Goal: Task Accomplishment & Management: Use online tool/utility

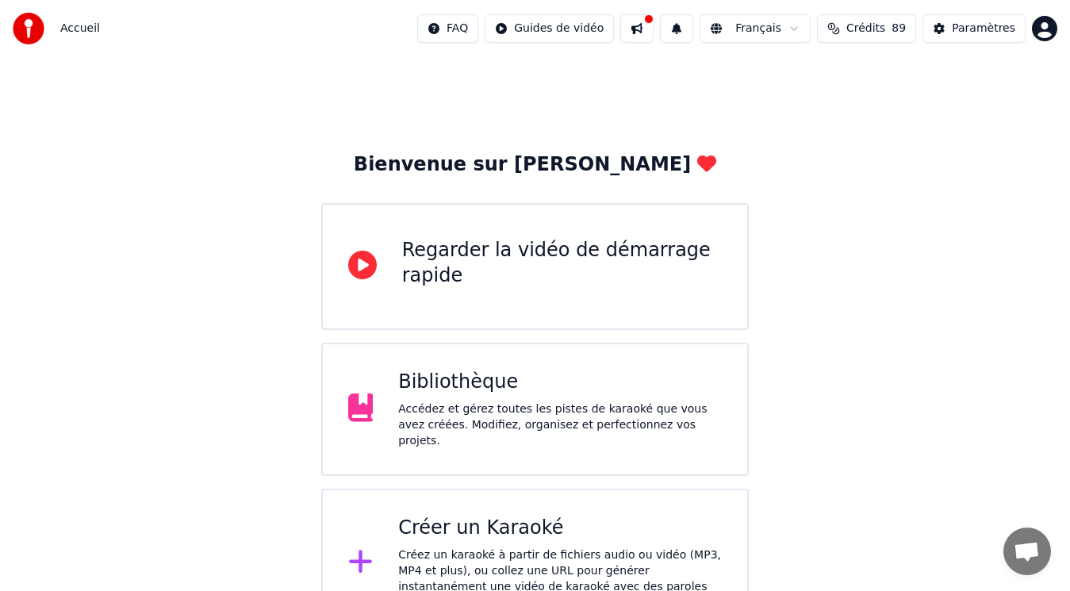
click at [479, 517] on div "Créer un Karaoké" at bounding box center [560, 528] width 324 height 25
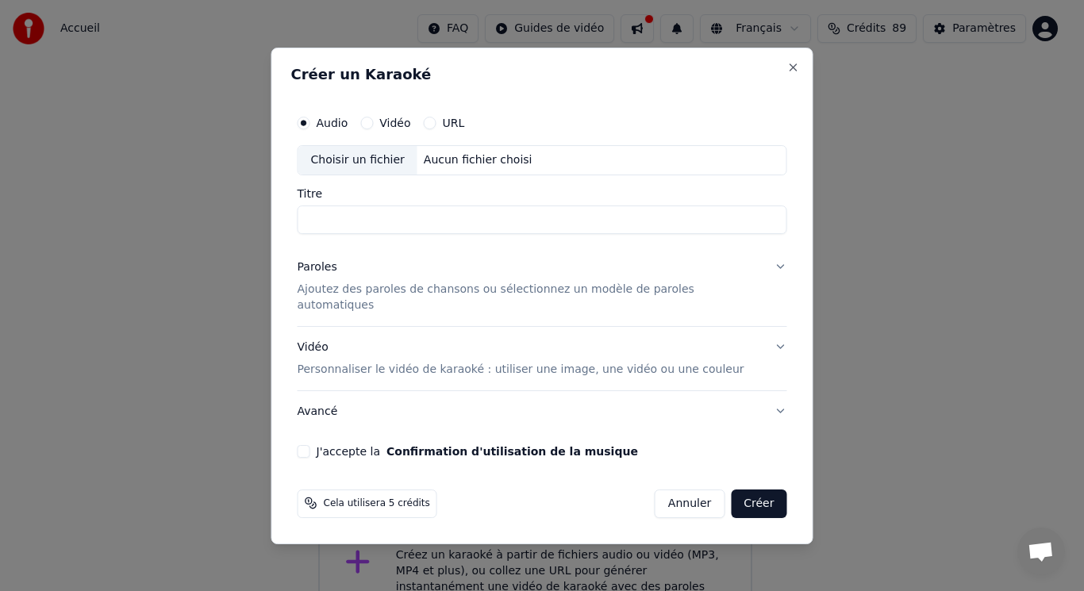
click at [348, 228] on input "Titre" at bounding box center [543, 220] width 490 height 29
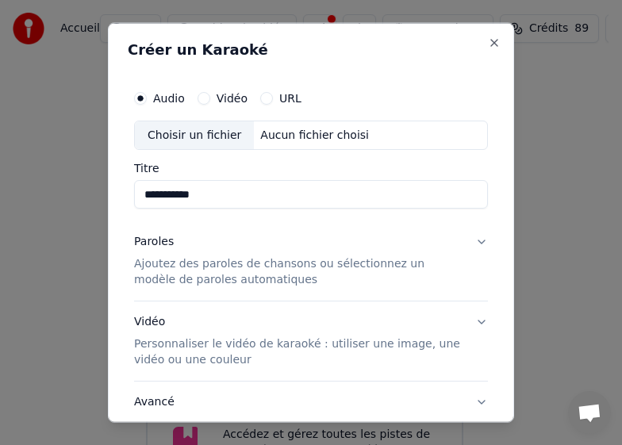
type input "**********"
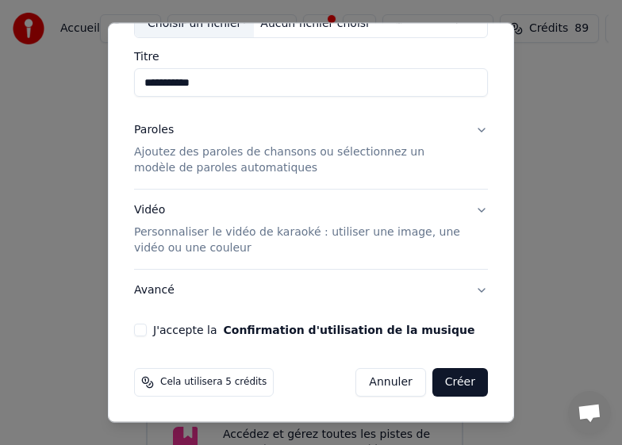
click at [143, 329] on button "J'accepte la Confirmation d'utilisation de la musique" at bounding box center [140, 330] width 13 height 13
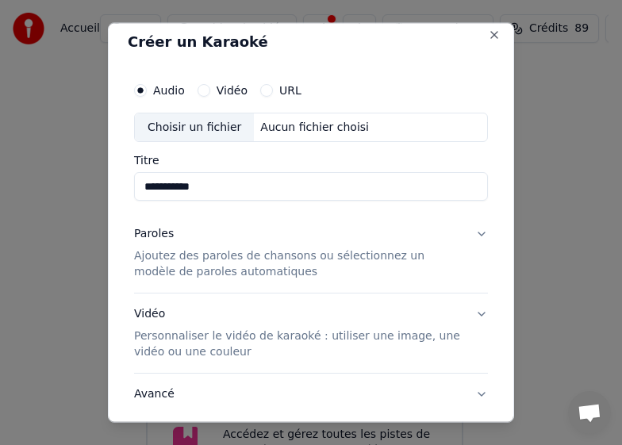
scroll to position [0, 0]
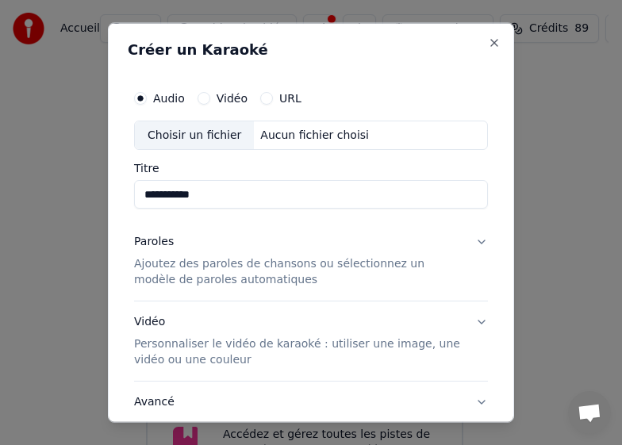
click at [209, 139] on div "Choisir un fichier" at bounding box center [194, 135] width 119 height 29
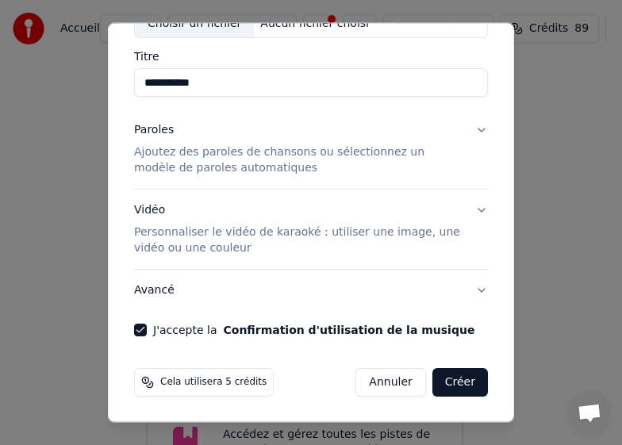
scroll to position [33, 0]
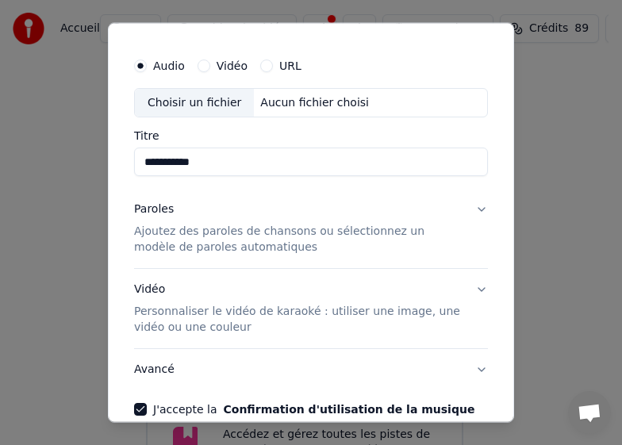
click at [470, 210] on button "Paroles Ajoutez des paroles de chansons ou sélectionnez un modèle de paroles au…" at bounding box center [311, 228] width 354 height 79
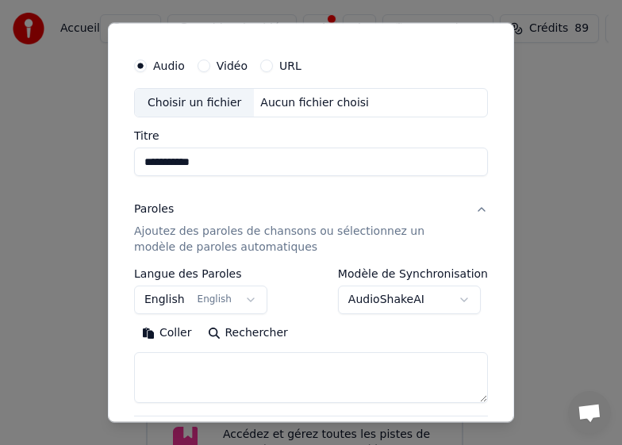
click at [240, 302] on button "English English" at bounding box center [200, 300] width 133 height 29
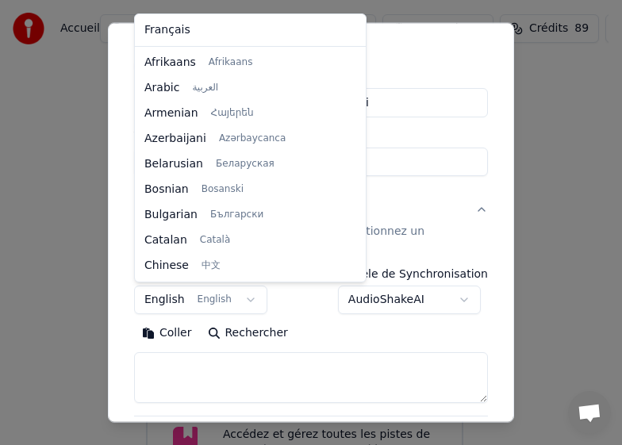
scroll to position [127, 0]
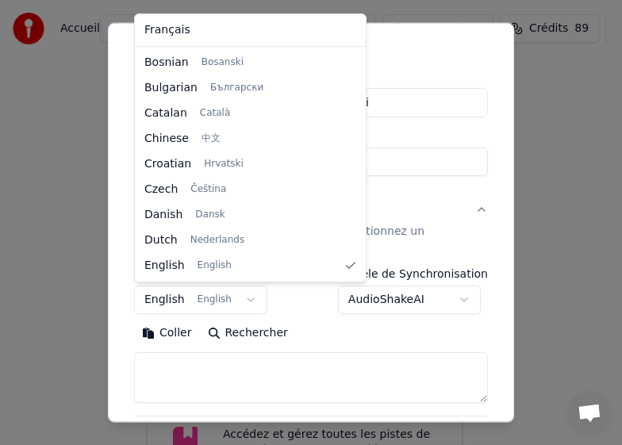
select select "**"
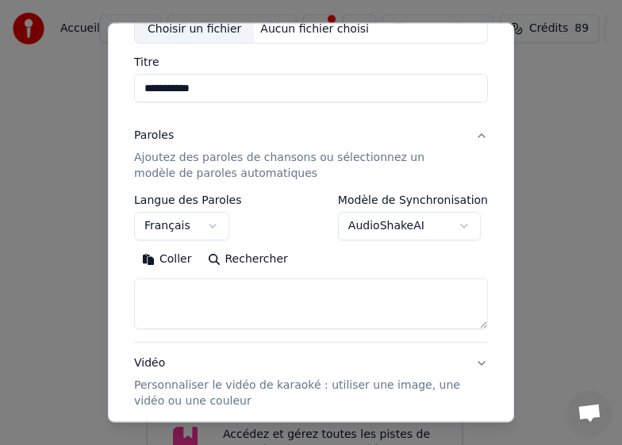
scroll to position [191, 0]
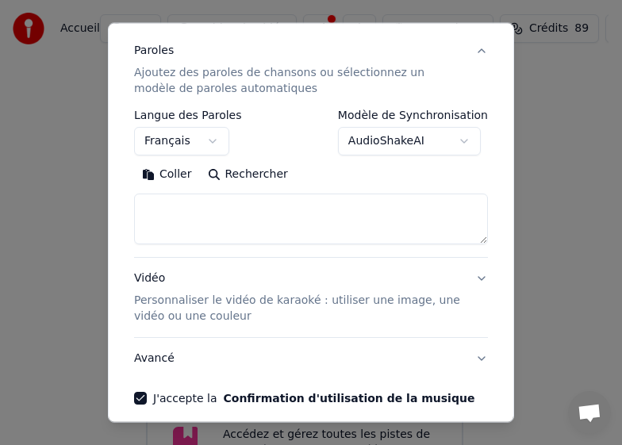
click at [196, 209] on textarea at bounding box center [311, 219] width 354 height 51
click at [167, 179] on button "Coller" at bounding box center [167, 174] width 66 height 25
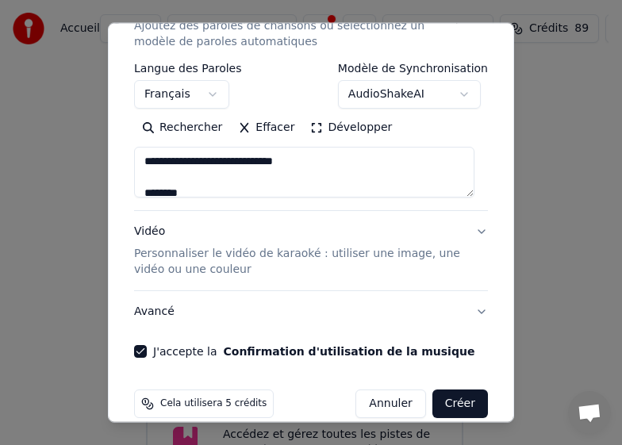
scroll to position [259, 0]
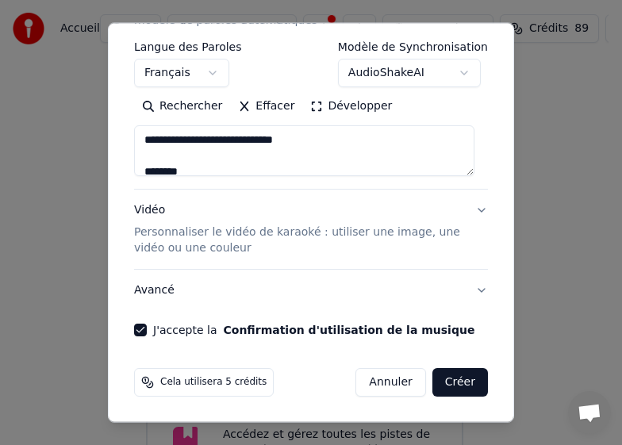
click at [452, 387] on button "Créer" at bounding box center [460, 382] width 56 height 29
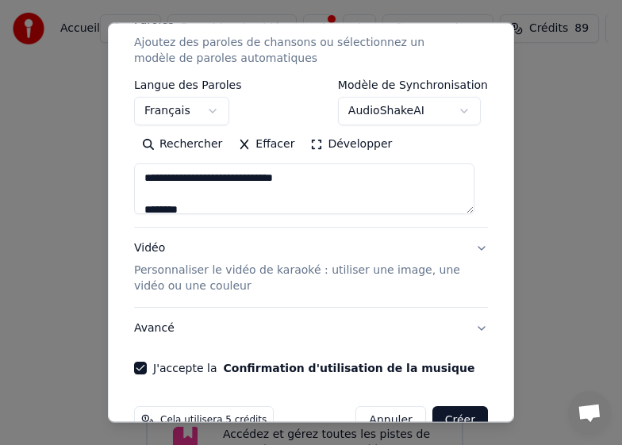
scroll to position [298, 0]
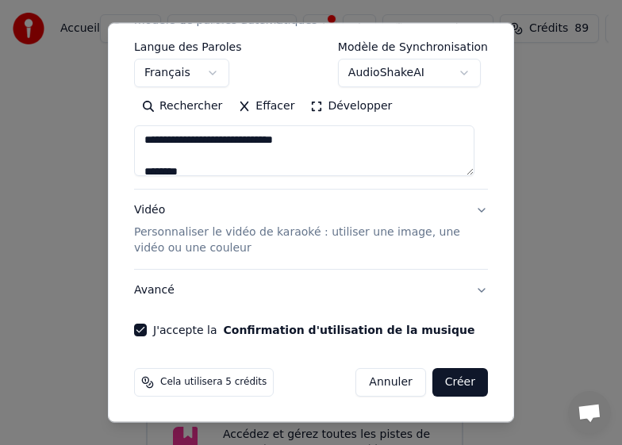
click at [446, 387] on button "Créer" at bounding box center [460, 382] width 56 height 29
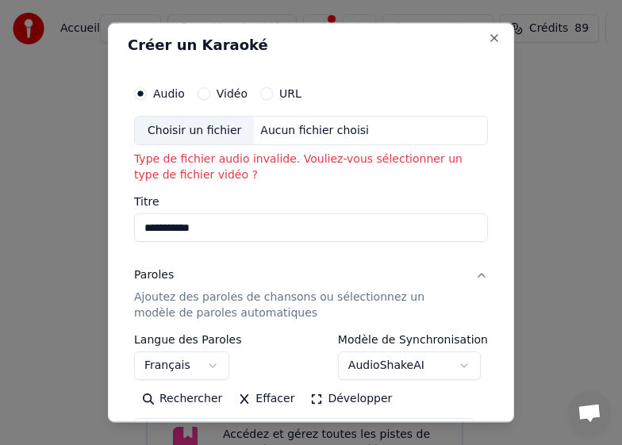
scroll to position [0, 0]
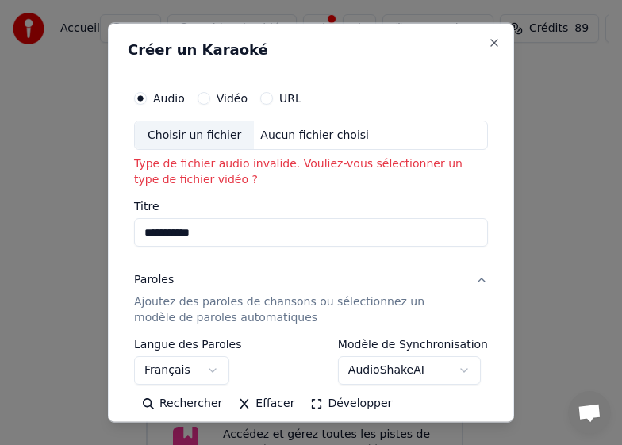
click at [208, 137] on div "Choisir un fichier" at bounding box center [194, 135] width 119 height 29
click at [163, 136] on div "Choisir un fichier" at bounding box center [194, 135] width 119 height 29
click at [212, 132] on div "Choisir un fichier" at bounding box center [194, 135] width 119 height 29
click at [188, 142] on div "Choisir un fichier" at bounding box center [194, 135] width 119 height 29
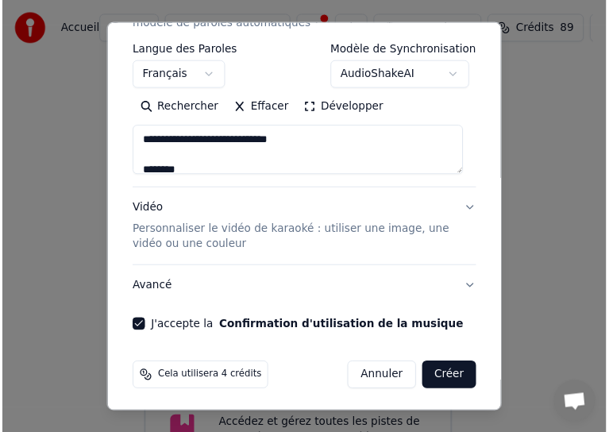
scroll to position [259, 0]
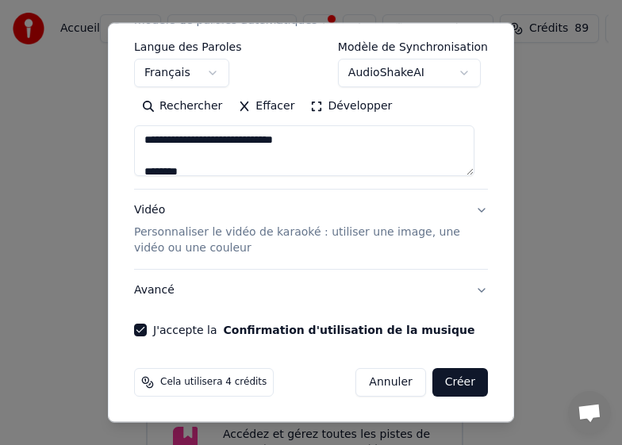
click at [449, 379] on button "Créer" at bounding box center [460, 382] width 56 height 29
type textarea "**********"
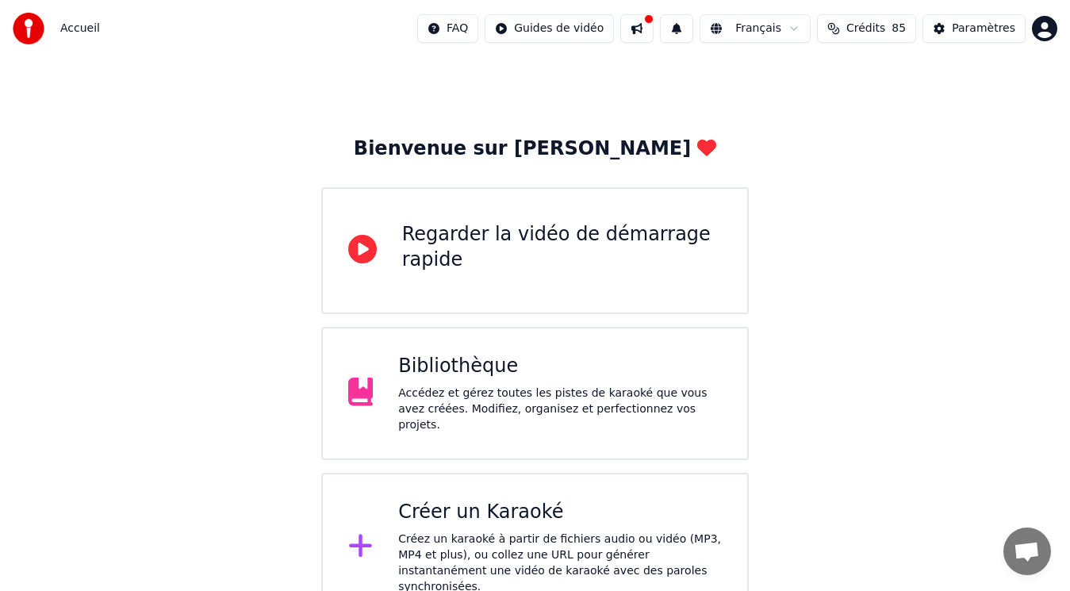
scroll to position [25, 0]
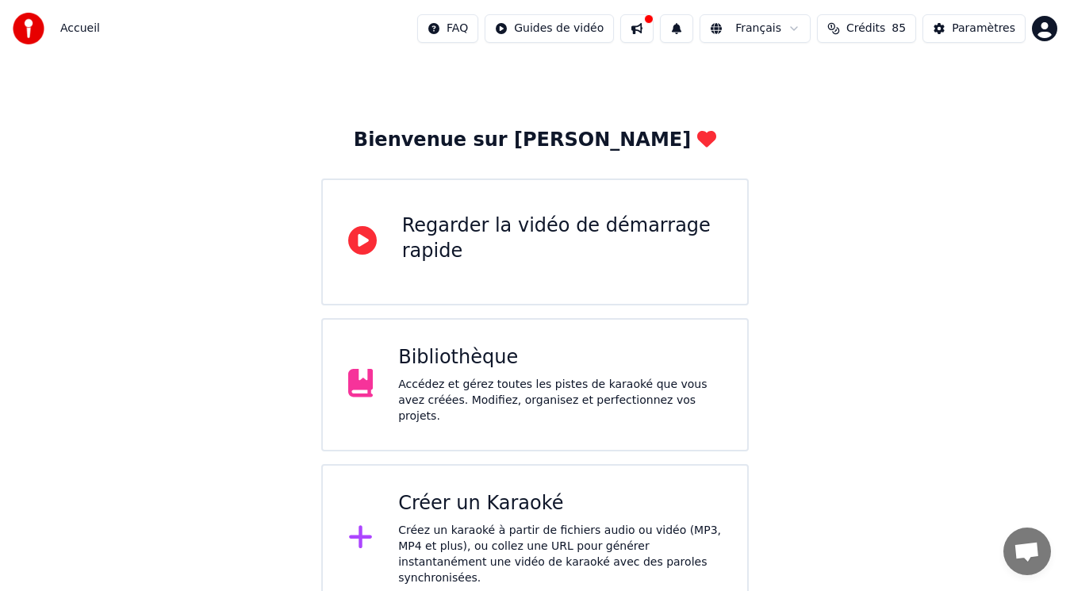
click at [467, 496] on div "Créer un Karaoké" at bounding box center [560, 503] width 324 height 25
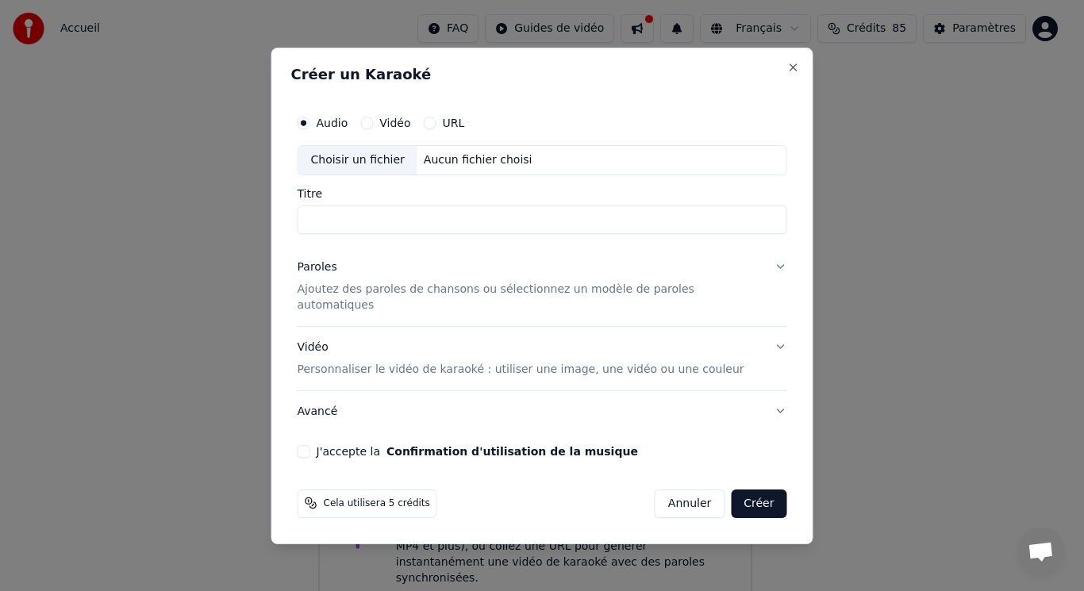
click at [660, 496] on button "Annuler" at bounding box center [690, 503] width 70 height 29
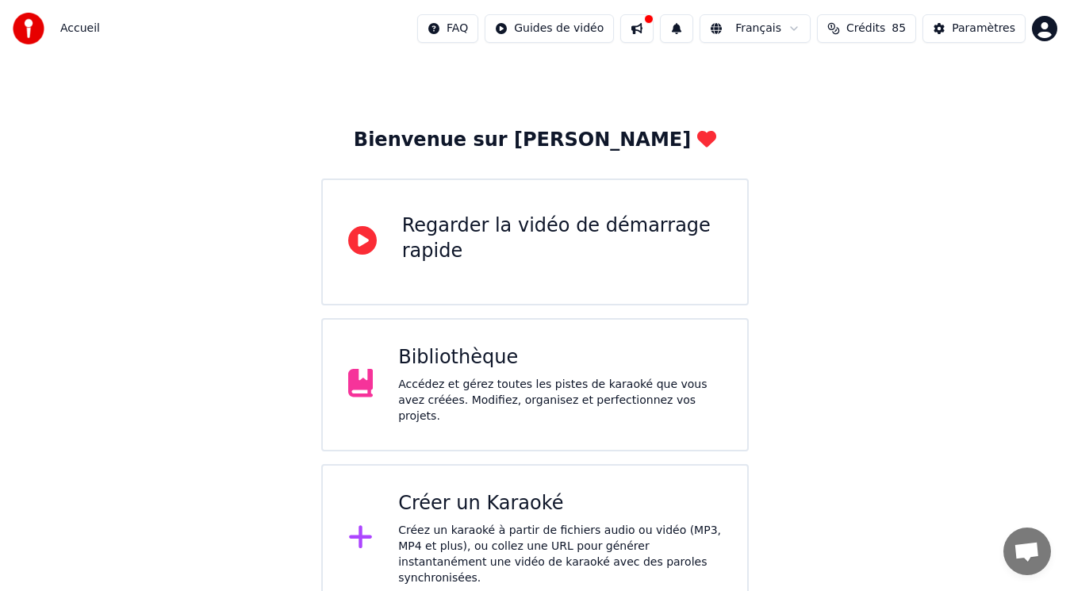
click at [478, 386] on div "Accédez et gérez toutes les pistes de karaoké que vous avez créées. Modifiez, o…" at bounding box center [560, 401] width 324 height 48
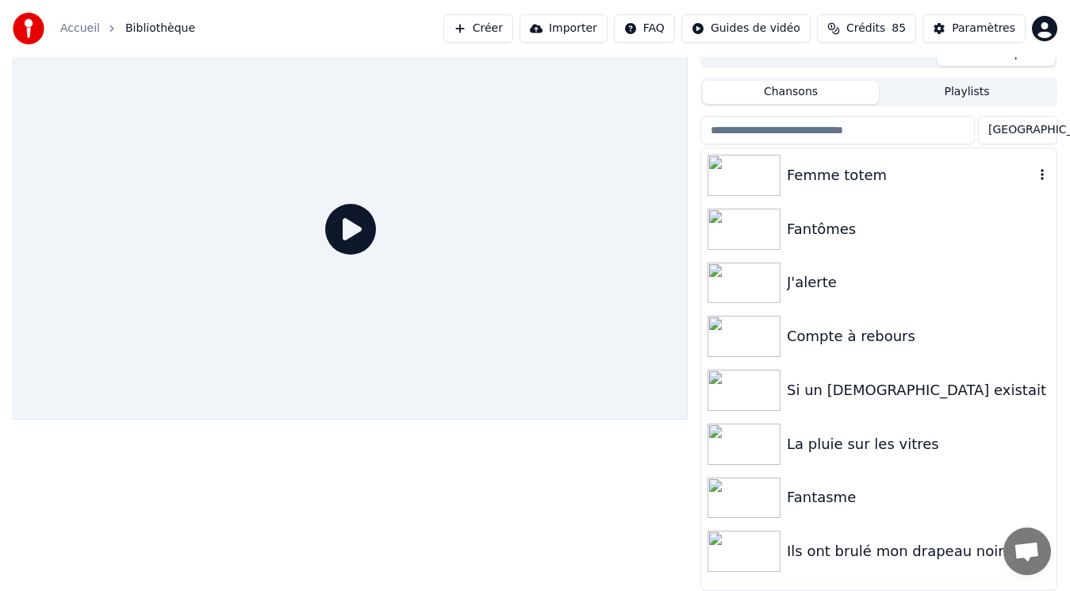
click at [817, 167] on div "Femme totem" at bounding box center [911, 175] width 248 height 22
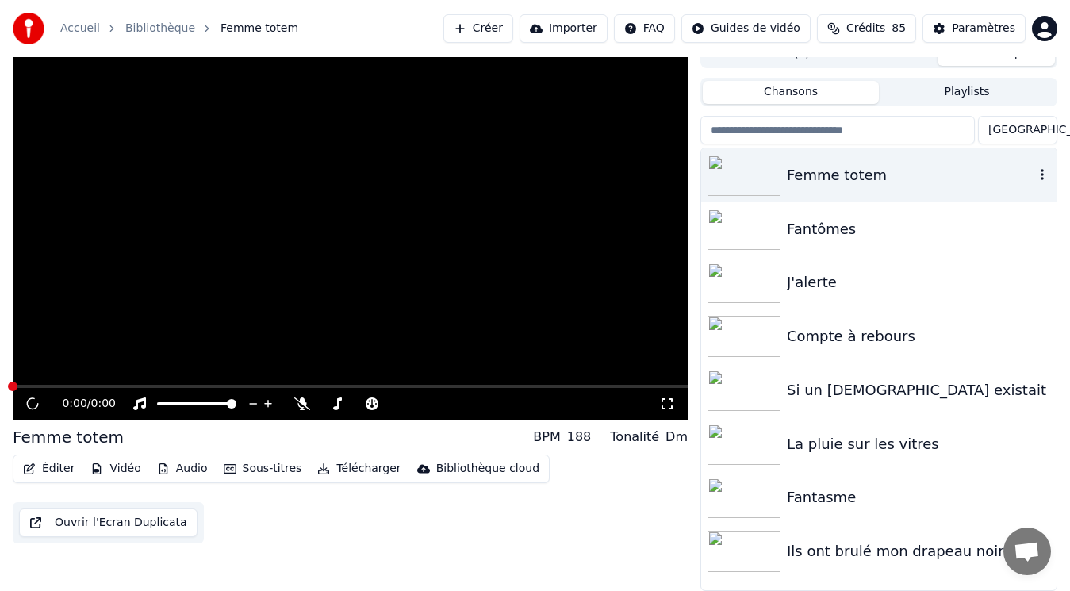
click at [817, 167] on div "Femme totem" at bounding box center [911, 175] width 248 height 22
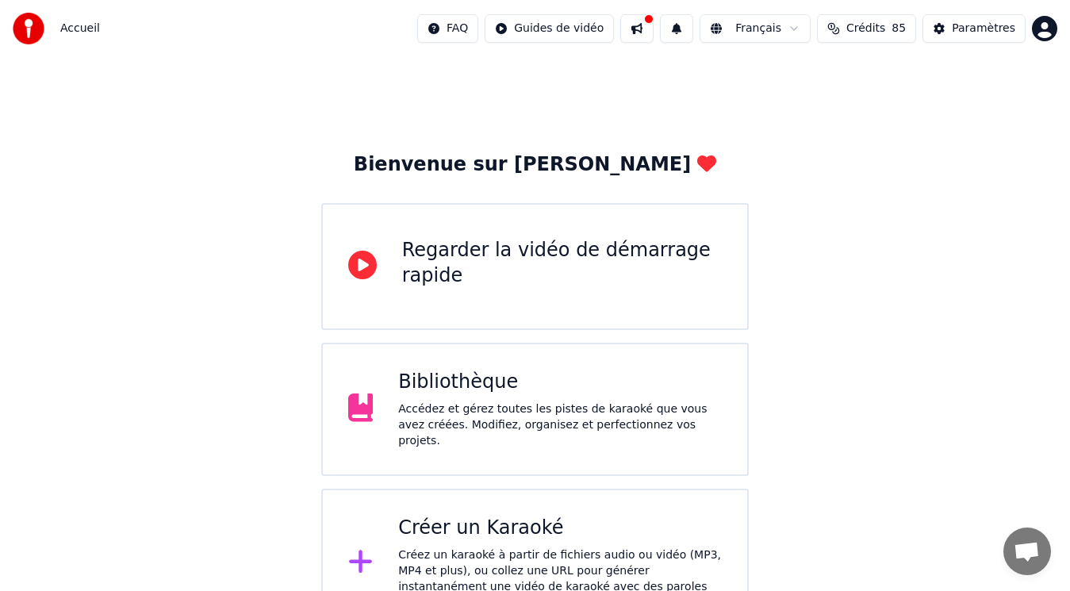
click at [468, 407] on div "Accédez et gérez toutes les pistes de karaoké que vous avez créées. Modifiez, o…" at bounding box center [560, 426] width 324 height 48
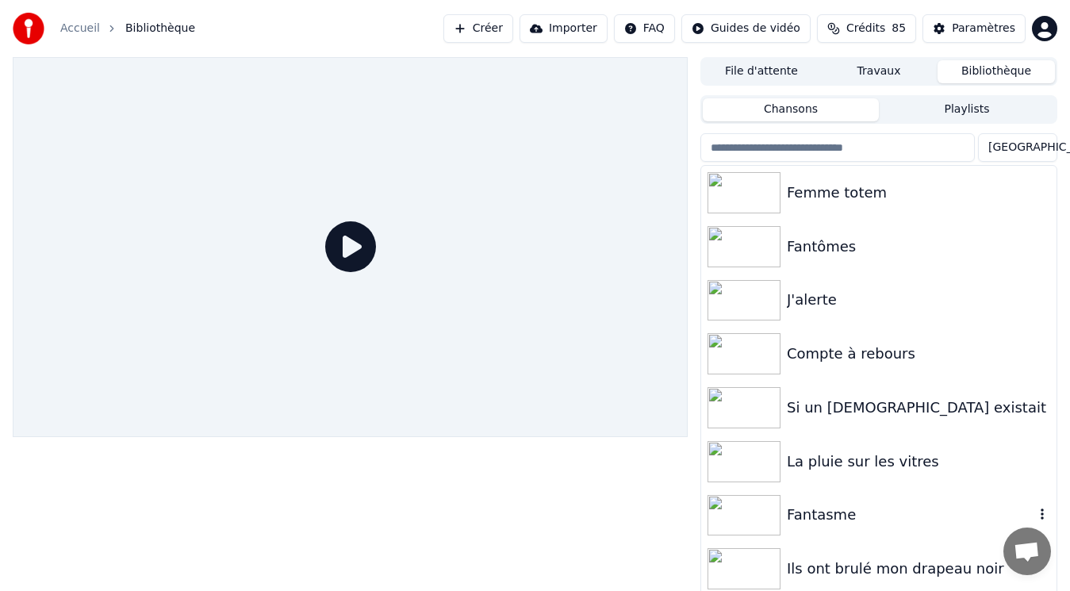
click at [820, 517] on div "Fantasme" at bounding box center [911, 515] width 248 height 22
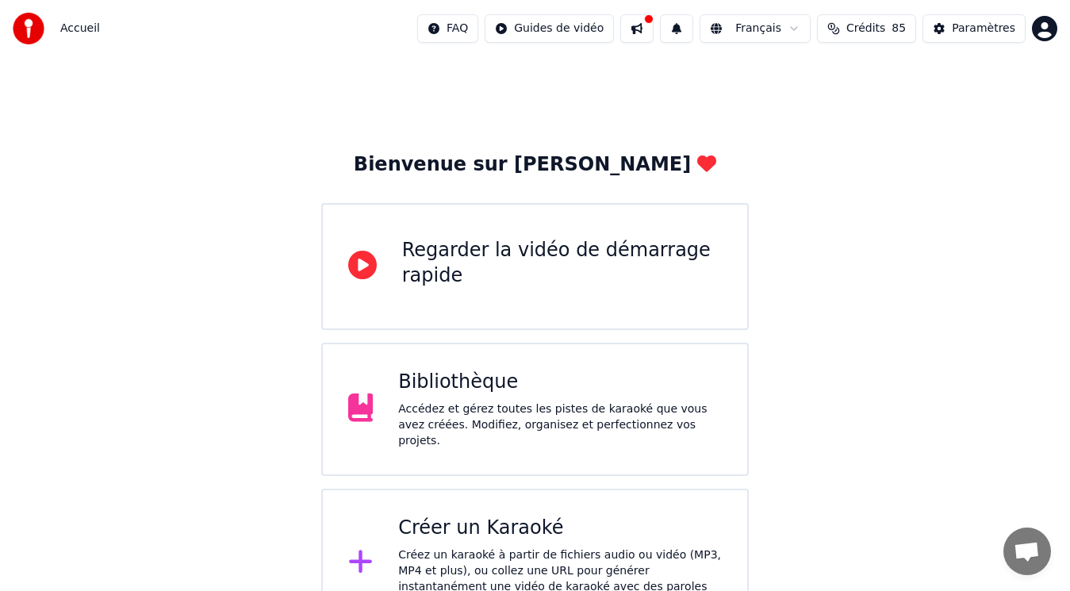
click at [482, 385] on div "Bibliothèque" at bounding box center [560, 382] width 324 height 25
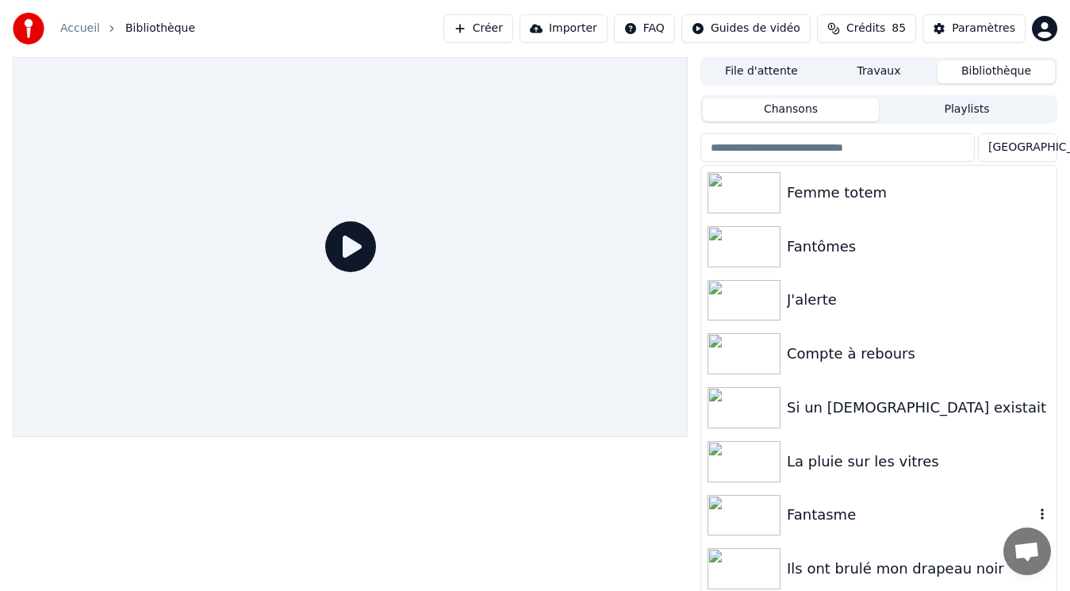
click at [824, 513] on div "Fantasme" at bounding box center [911, 515] width 248 height 22
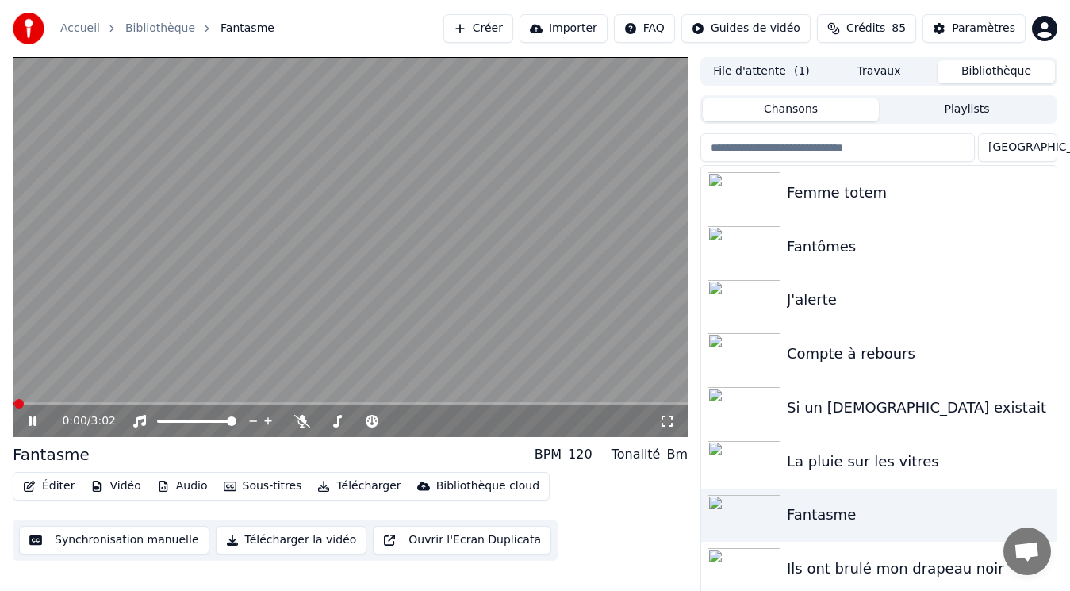
click at [668, 421] on icon at bounding box center [667, 421] width 16 height 13
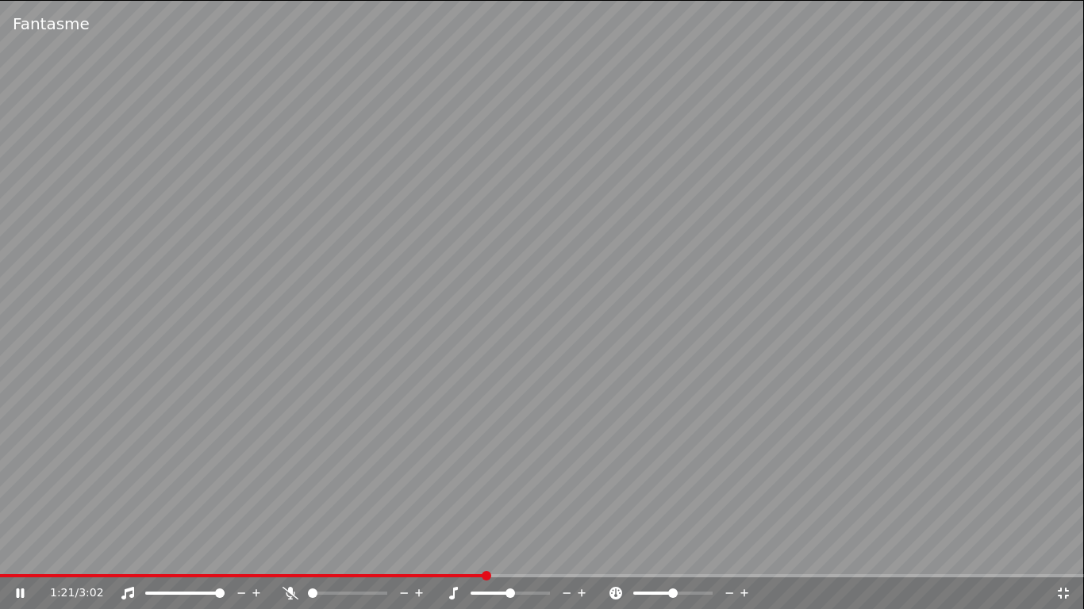
click at [1061, 590] on icon at bounding box center [1063, 593] width 11 height 11
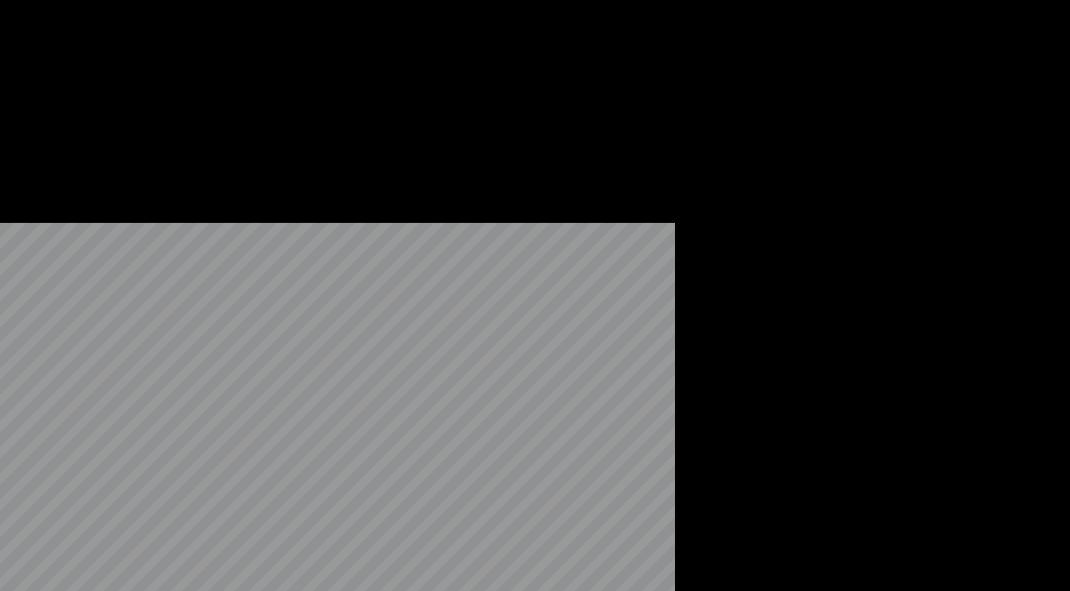
scroll to position [17, 0]
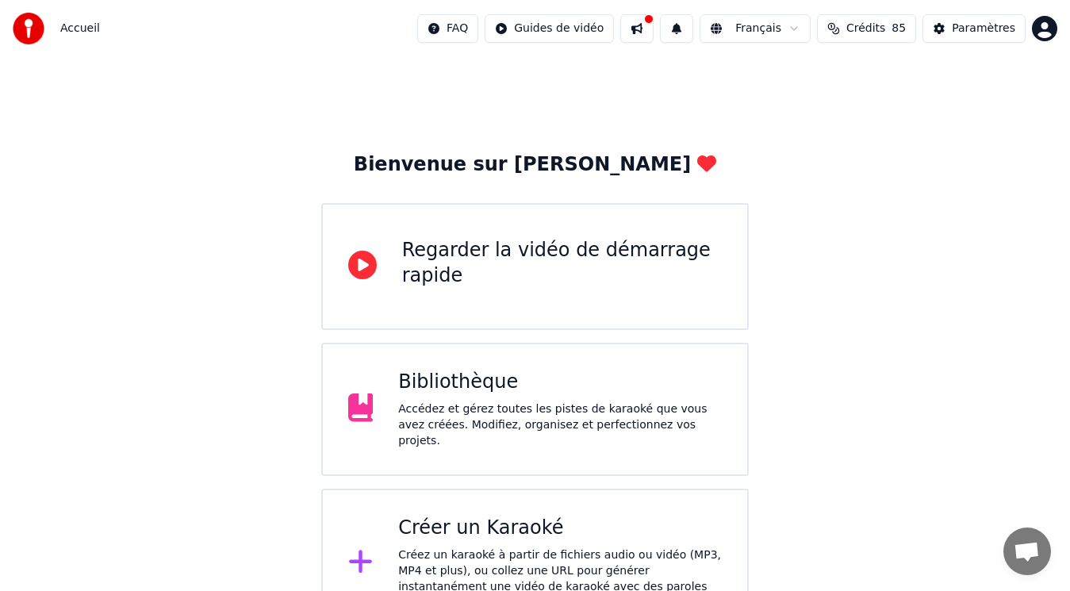
click at [497, 395] on div "Bibliothèque" at bounding box center [560, 382] width 324 height 25
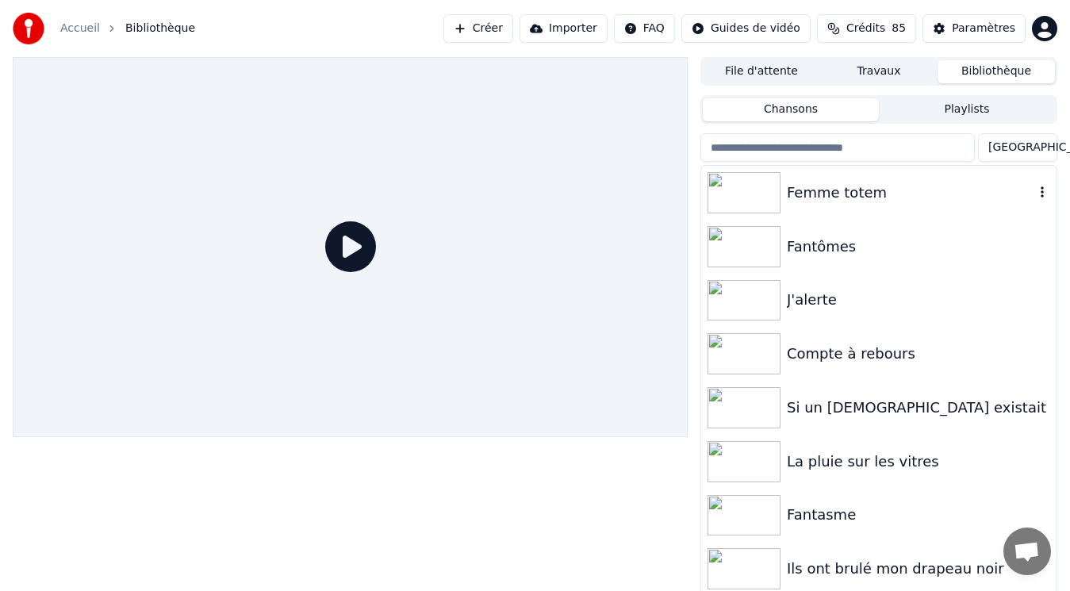
click at [831, 202] on div "Femme totem" at bounding box center [911, 193] width 248 height 22
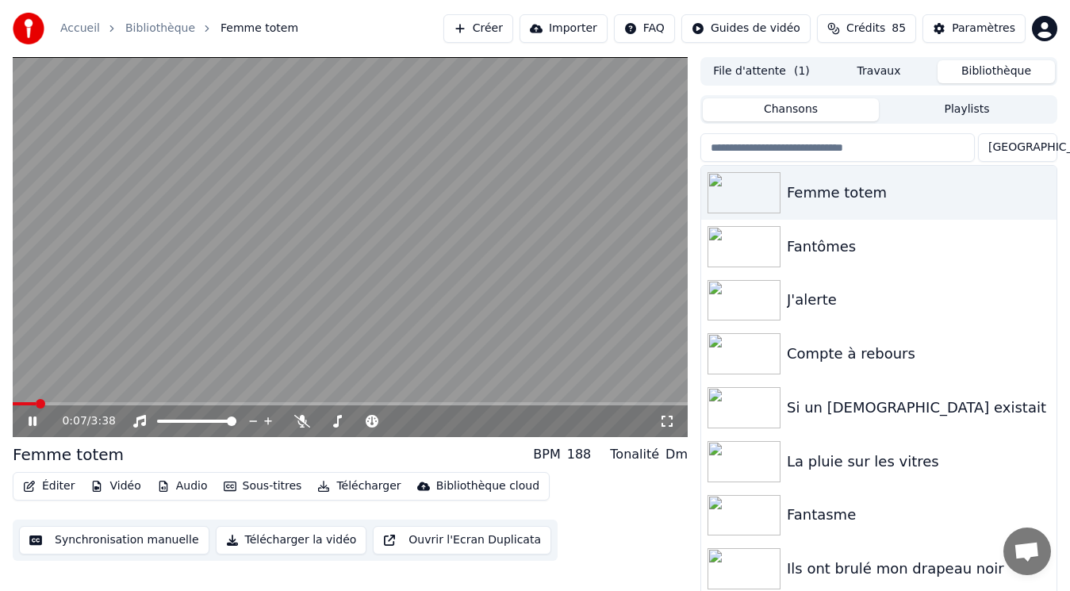
click at [30, 415] on icon at bounding box center [43, 421] width 37 height 13
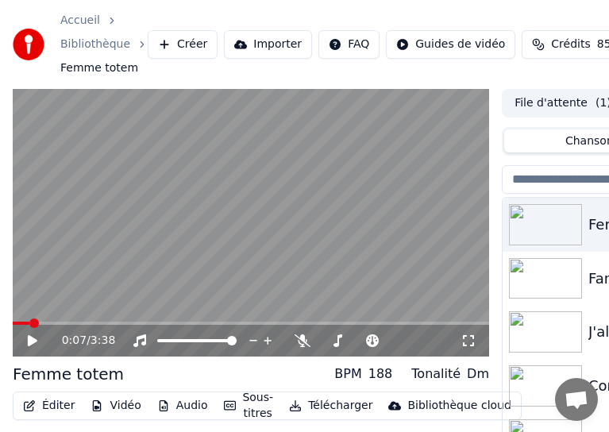
click at [354, 166] on video at bounding box center [251, 223] width 476 height 268
click at [29, 344] on icon at bounding box center [33, 341] width 8 height 10
click at [29, 344] on icon at bounding box center [33, 340] width 10 height 11
click at [30, 334] on icon at bounding box center [43, 340] width 37 height 13
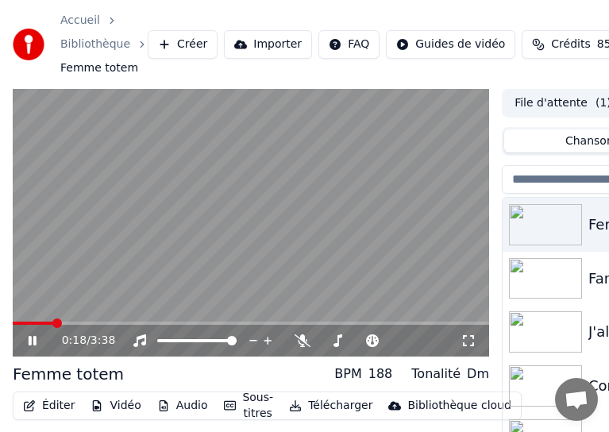
click at [30, 334] on icon at bounding box center [43, 340] width 37 height 13
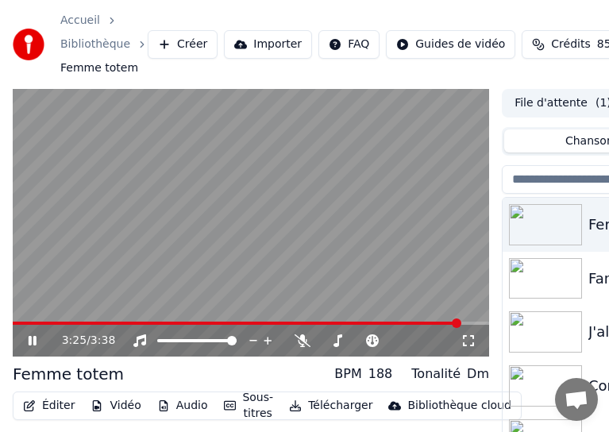
drag, startPoint x: 440, startPoint y: 2, endPoint x: 351, endPoint y: 12, distance: 90.3
click at [351, 12] on div "Accueil Bibliothèque Femme totem Créer Importer FAQ Guides de vidéo Crédits 85 …" at bounding box center [304, 44] width 609 height 89
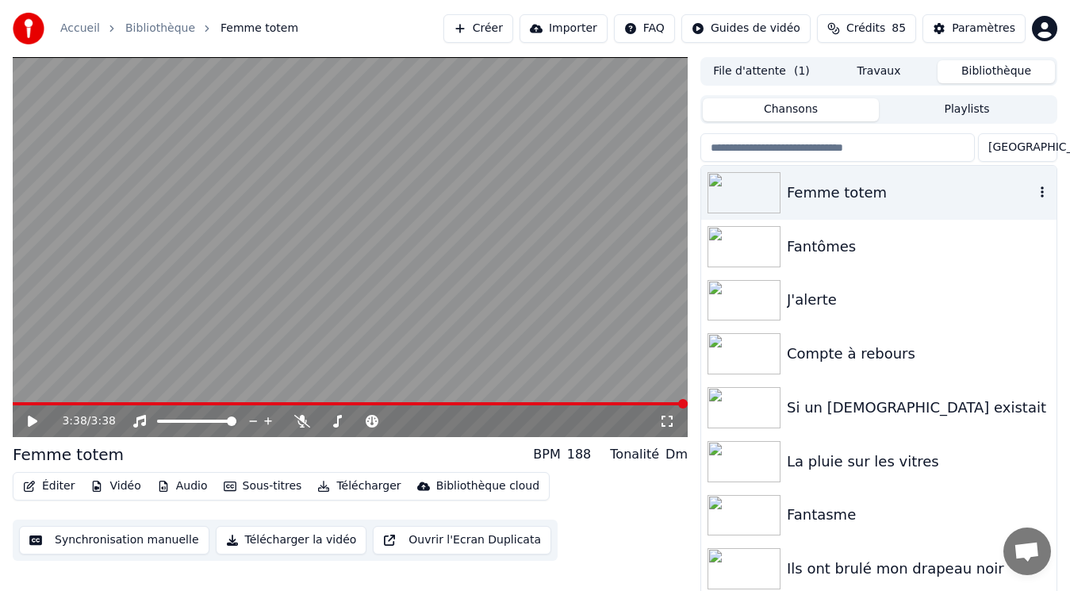
click at [1043, 190] on icon "button" at bounding box center [1042, 191] width 3 height 11
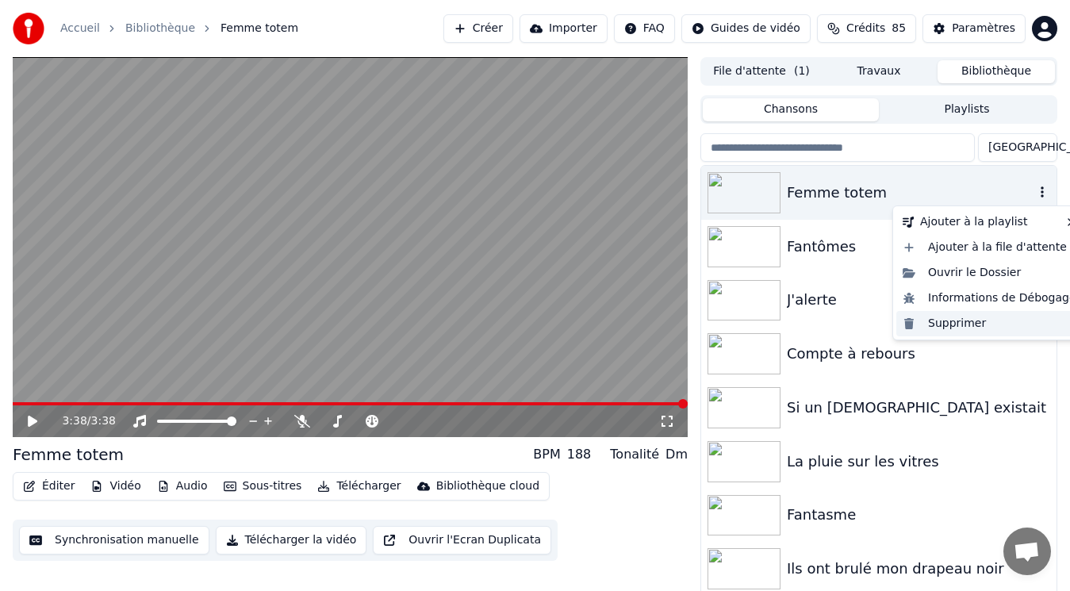
click at [966, 321] on div "Supprimer" at bounding box center [990, 323] width 186 height 25
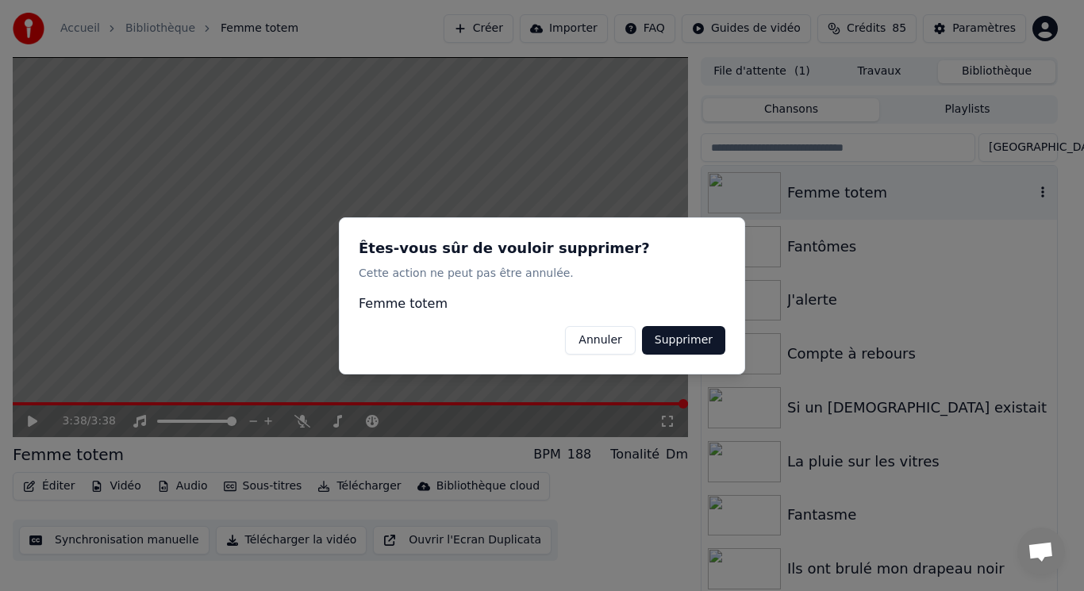
click at [694, 343] on button "Supprimer" at bounding box center [683, 339] width 83 height 29
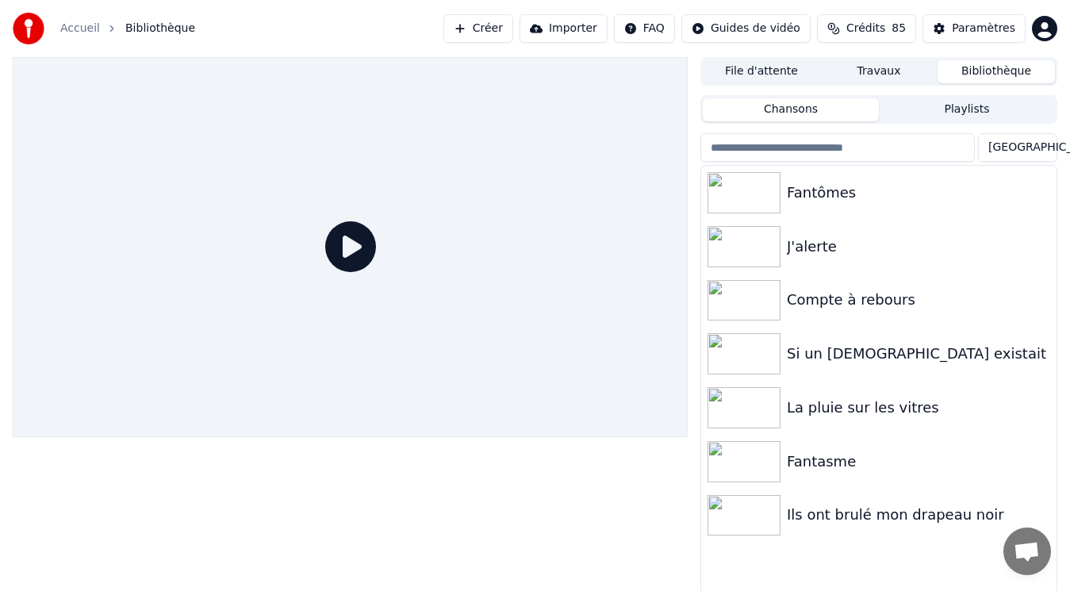
click at [601, 34] on button "Importer" at bounding box center [564, 28] width 88 height 29
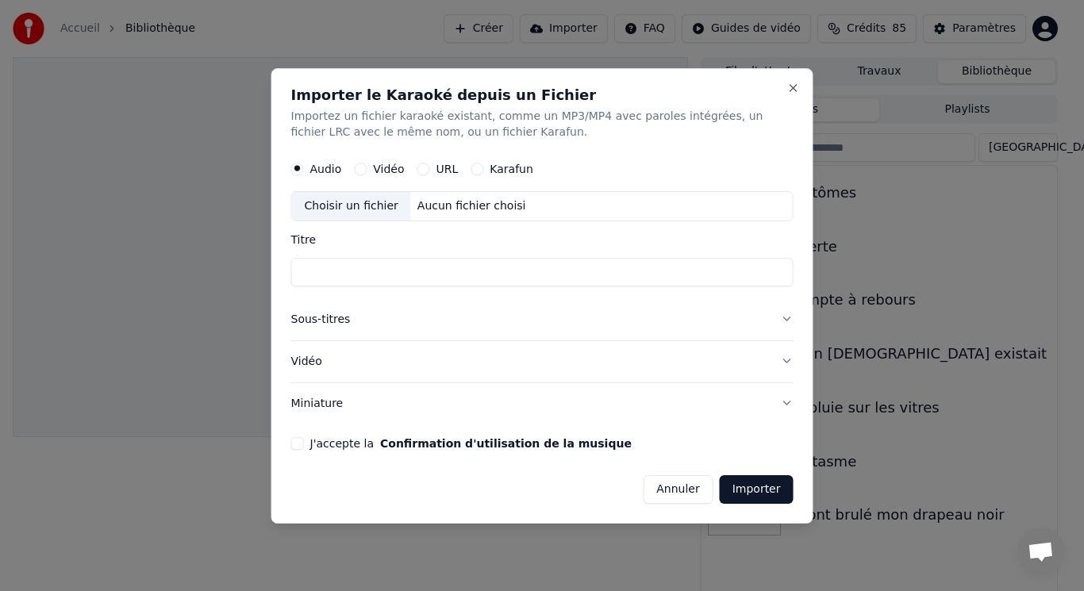
click at [333, 205] on div "Choisir un fichier" at bounding box center [351, 206] width 119 height 29
type input "**********"
click at [296, 441] on button "J'accepte la Confirmation d'utilisation de la musique" at bounding box center [297, 442] width 13 height 13
click at [768, 489] on button "Importer" at bounding box center [757, 489] width 74 height 29
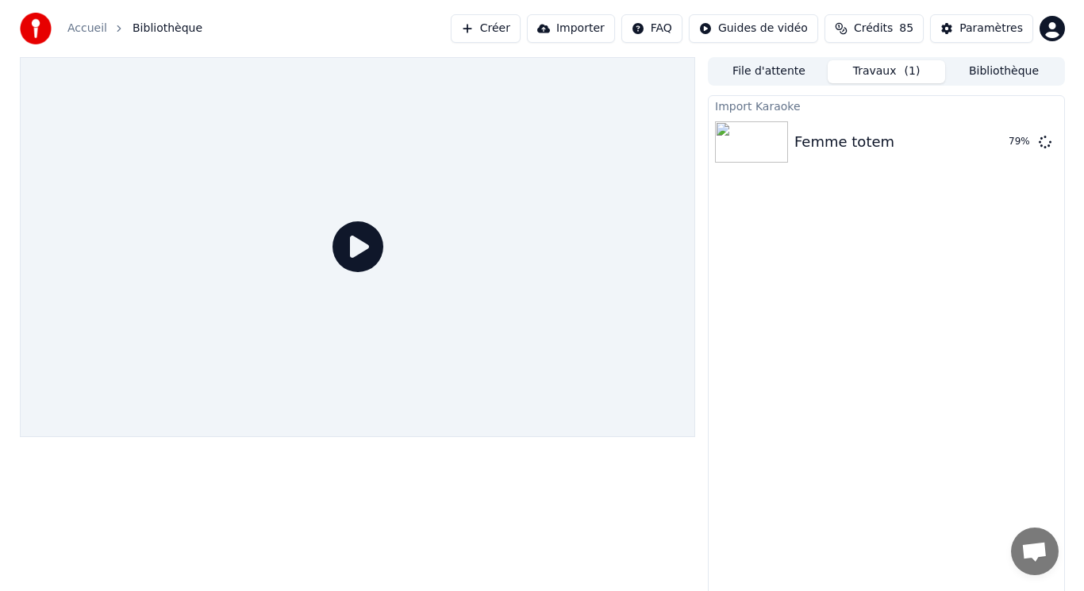
scroll to position [6, 0]
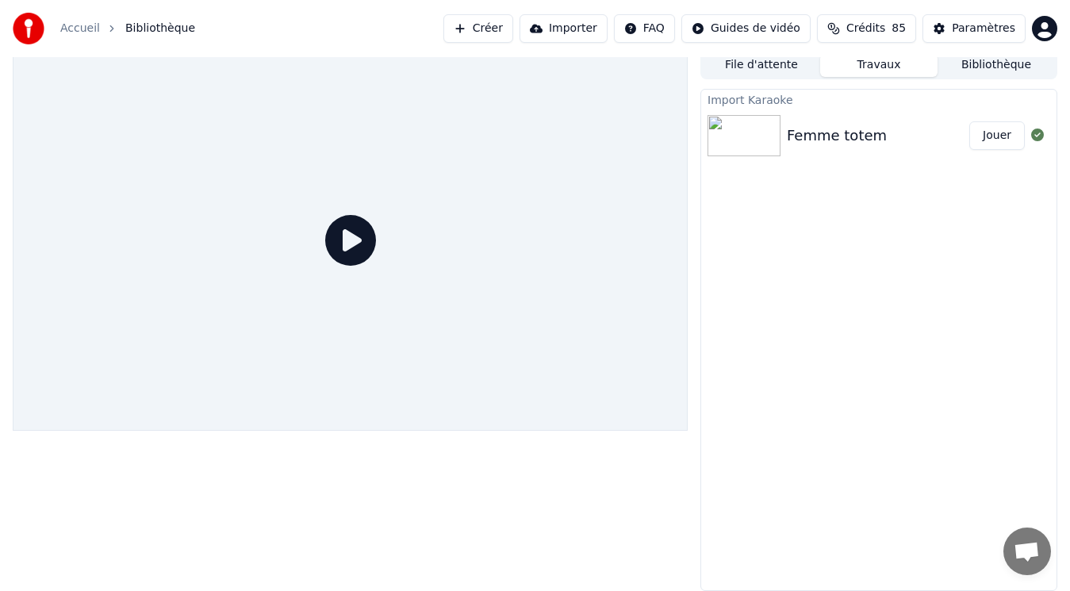
click at [367, 248] on icon at bounding box center [350, 240] width 51 height 51
click at [994, 140] on button "Jouer" at bounding box center [998, 135] width 56 height 29
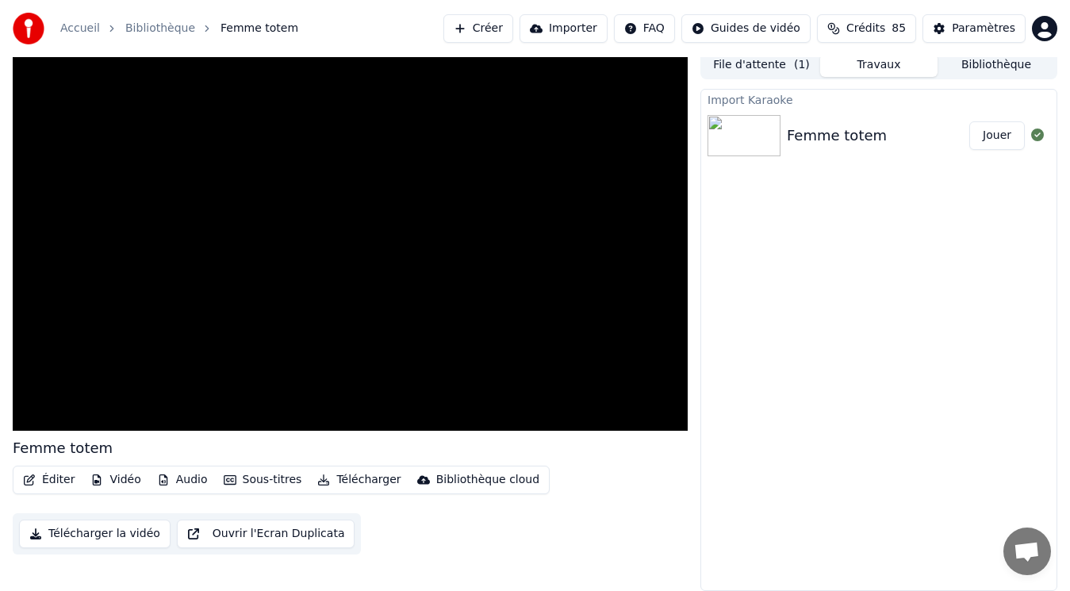
click at [501, 31] on button "Créer" at bounding box center [479, 28] width 70 height 29
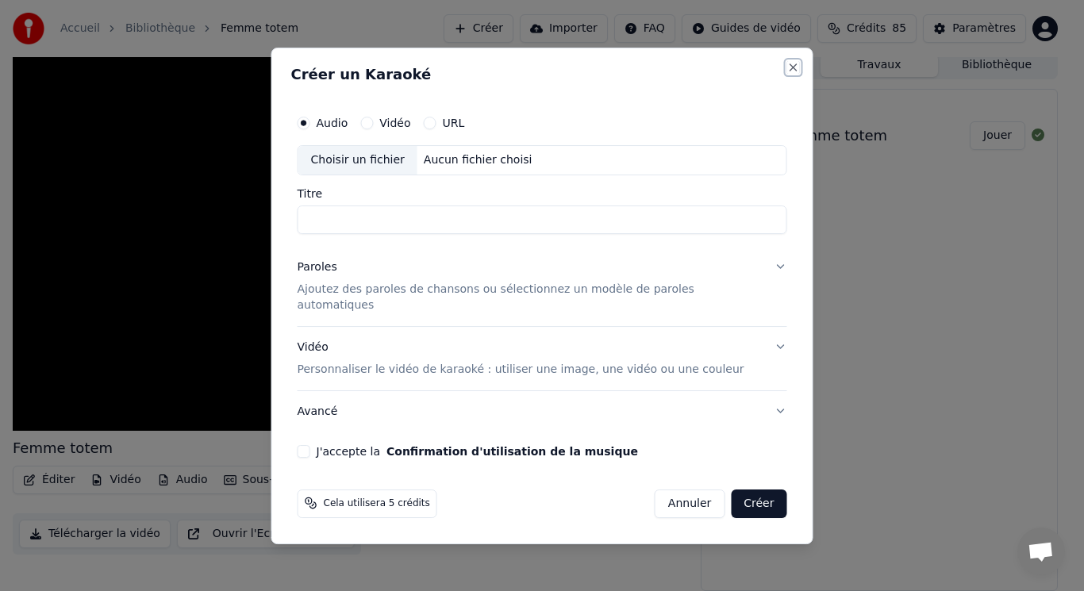
click at [787, 74] on button "Close" at bounding box center [793, 67] width 13 height 13
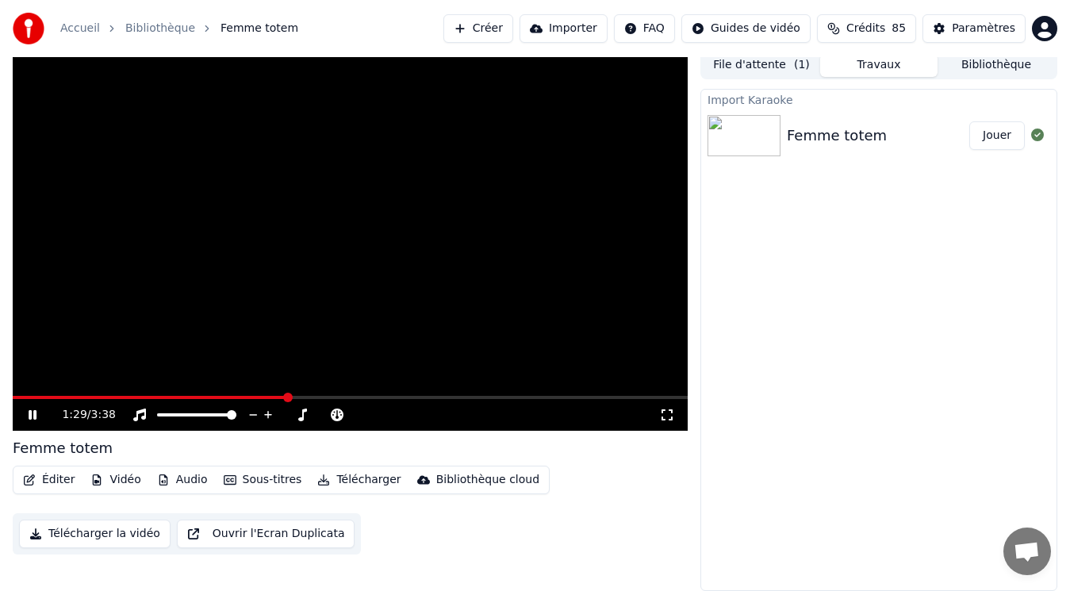
click at [513, 33] on button "Créer" at bounding box center [479, 28] width 70 height 29
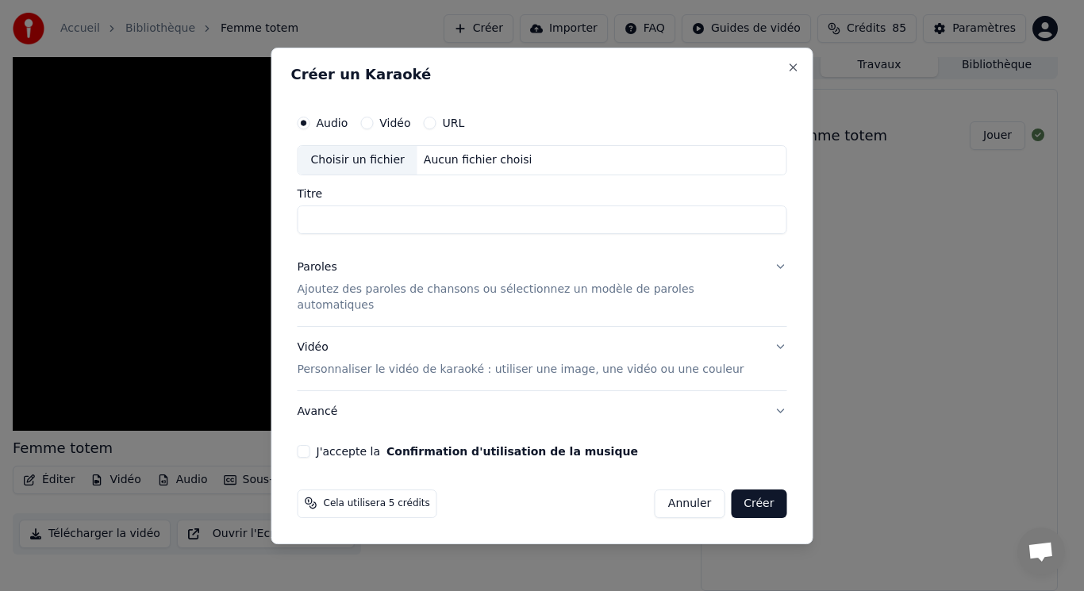
click at [673, 497] on button "Annuler" at bounding box center [690, 503] width 70 height 29
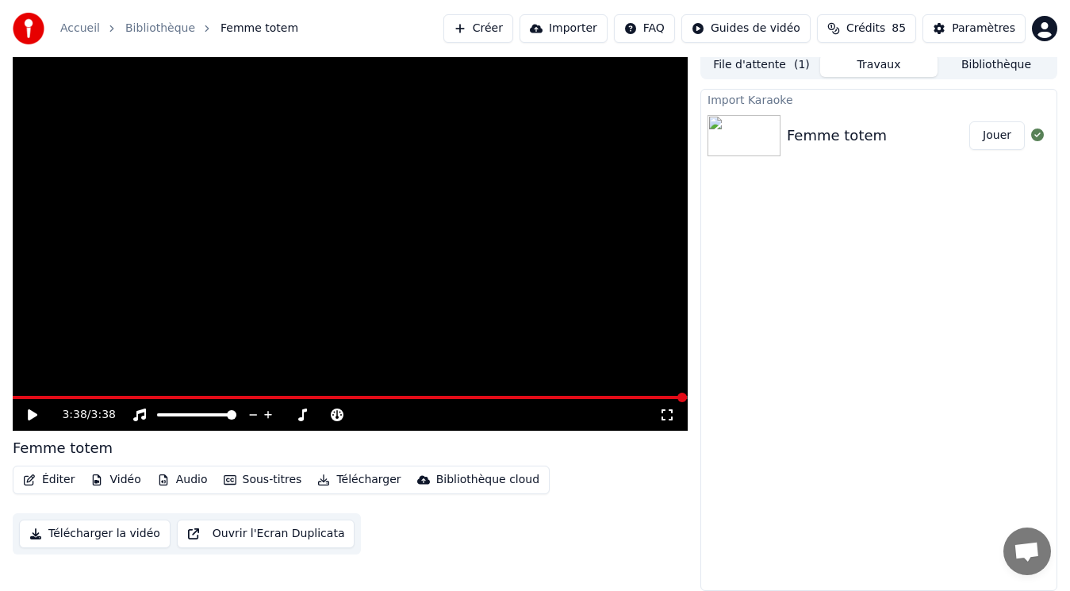
click at [513, 32] on button "Créer" at bounding box center [479, 28] width 70 height 29
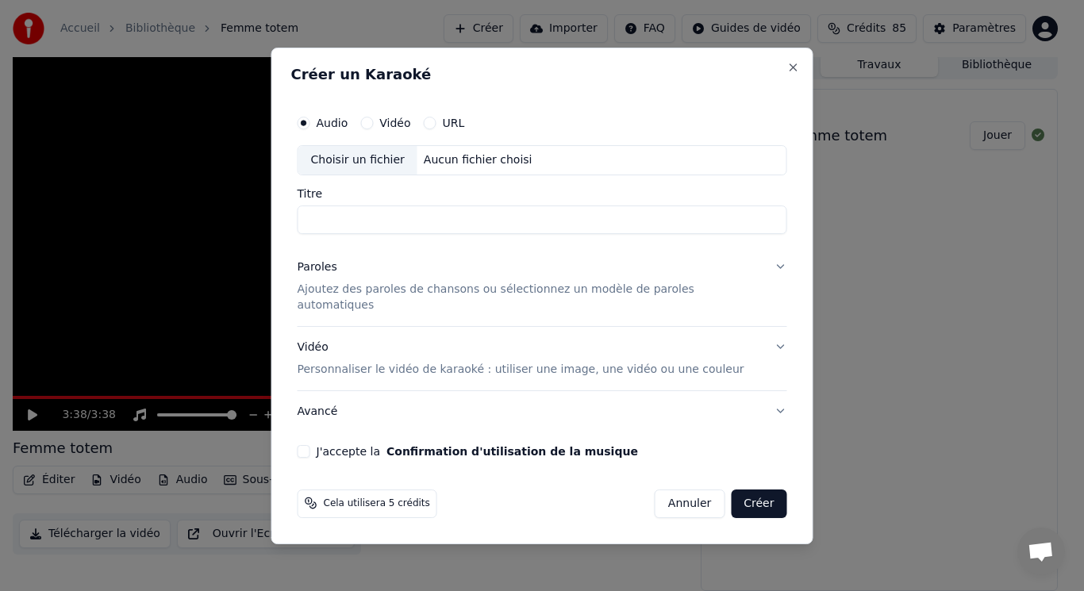
click at [336, 226] on input "Titre" at bounding box center [543, 220] width 490 height 29
type input "**********"
click at [386, 297] on p "Ajoutez des paroles de chansons ou sélectionnez un modèle de paroles automatiqu…" at bounding box center [530, 298] width 464 height 32
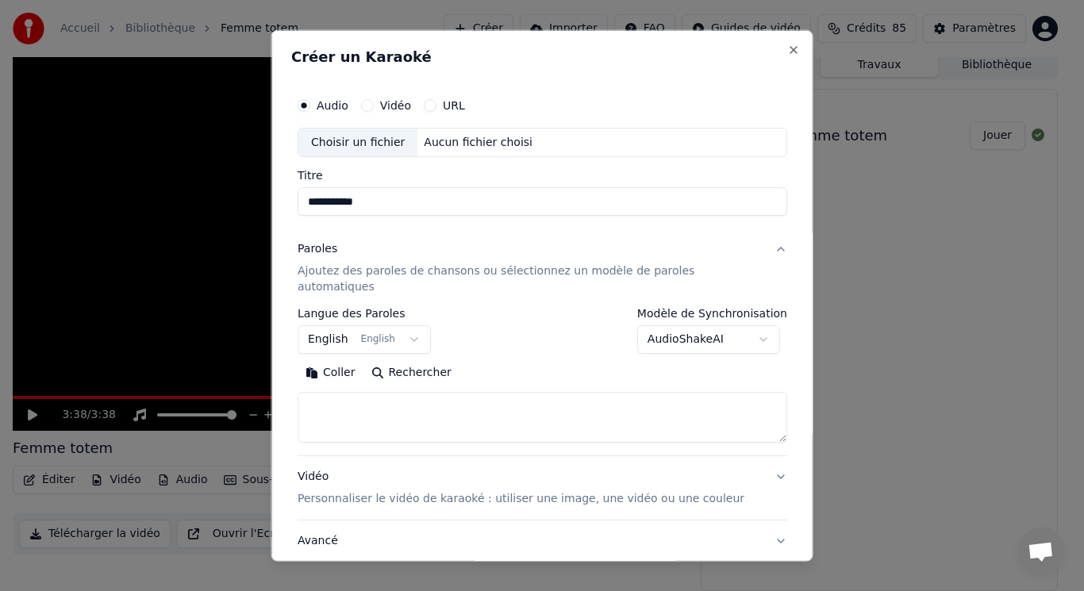
click at [414, 325] on button "English English" at bounding box center [364, 339] width 133 height 29
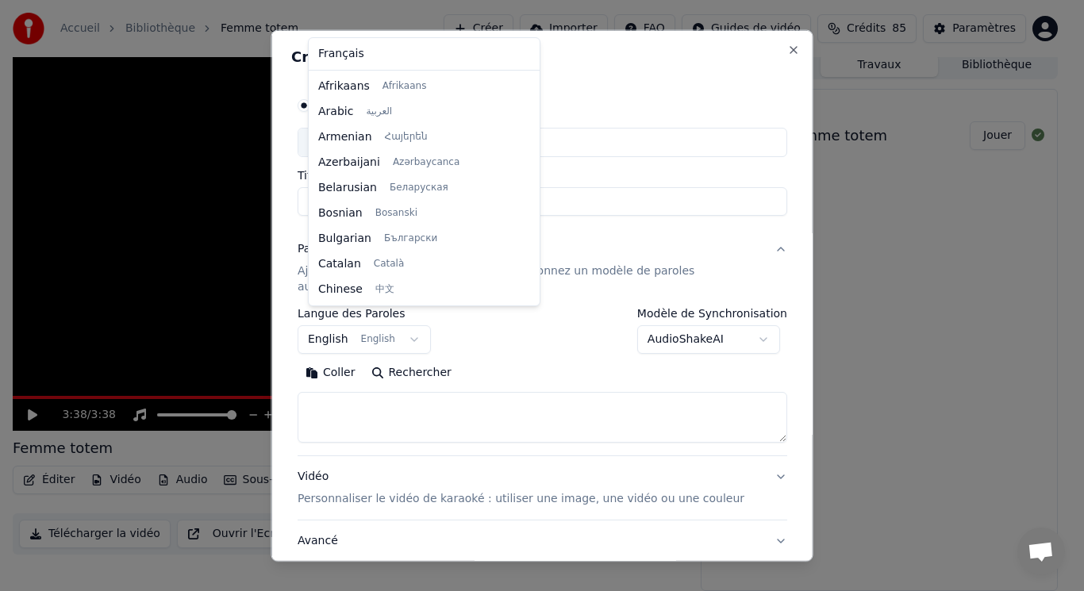
scroll to position [127, 0]
select select "**"
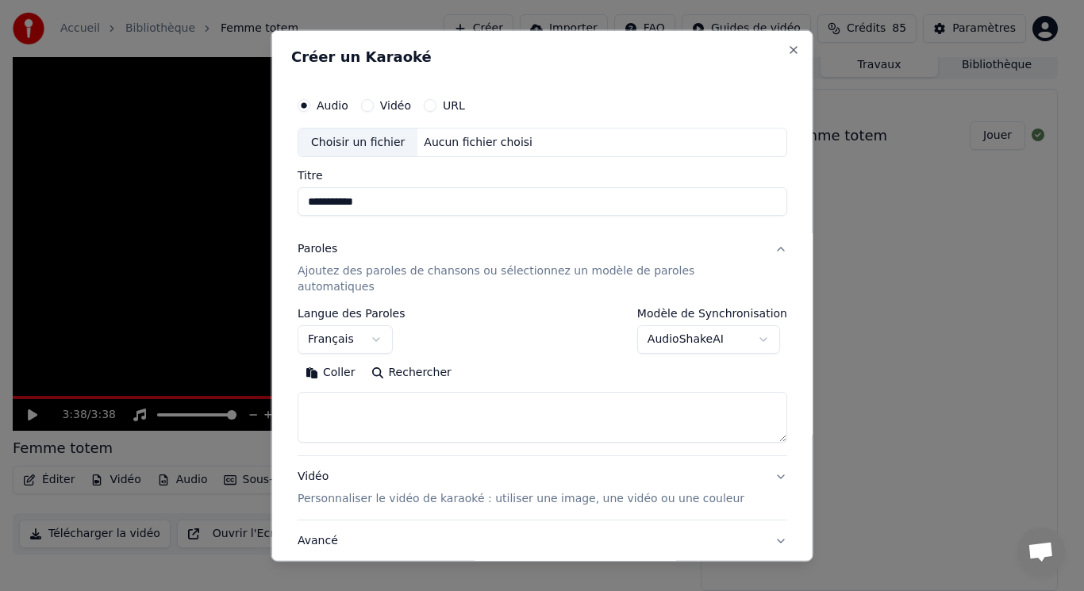
click at [337, 360] on button "Coller" at bounding box center [331, 372] width 66 height 25
click at [359, 144] on div "Choisir un fichier" at bounding box center [357, 142] width 119 height 29
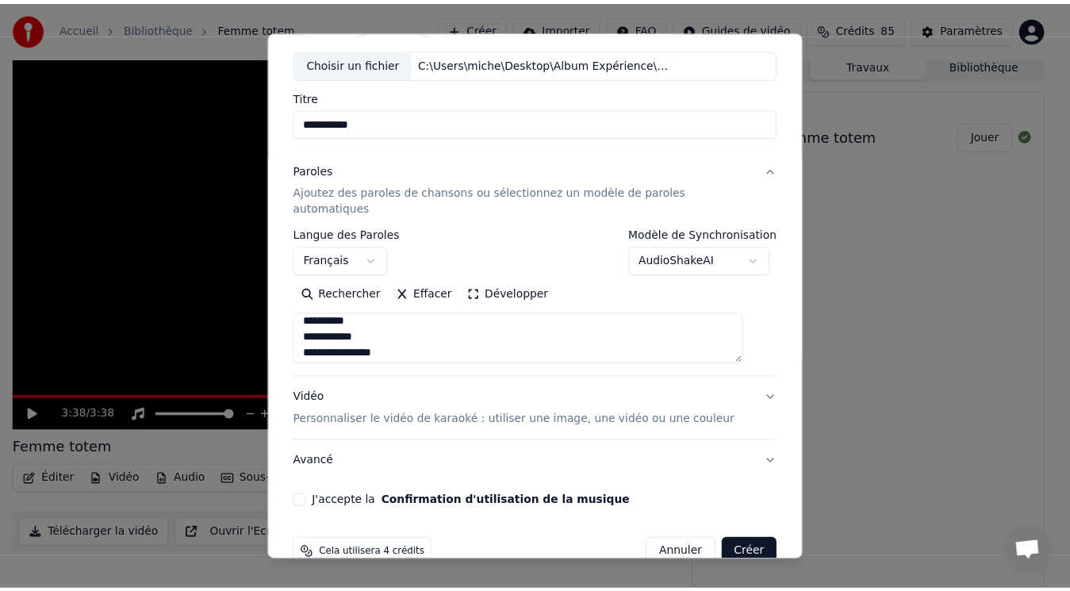
scroll to position [79, 0]
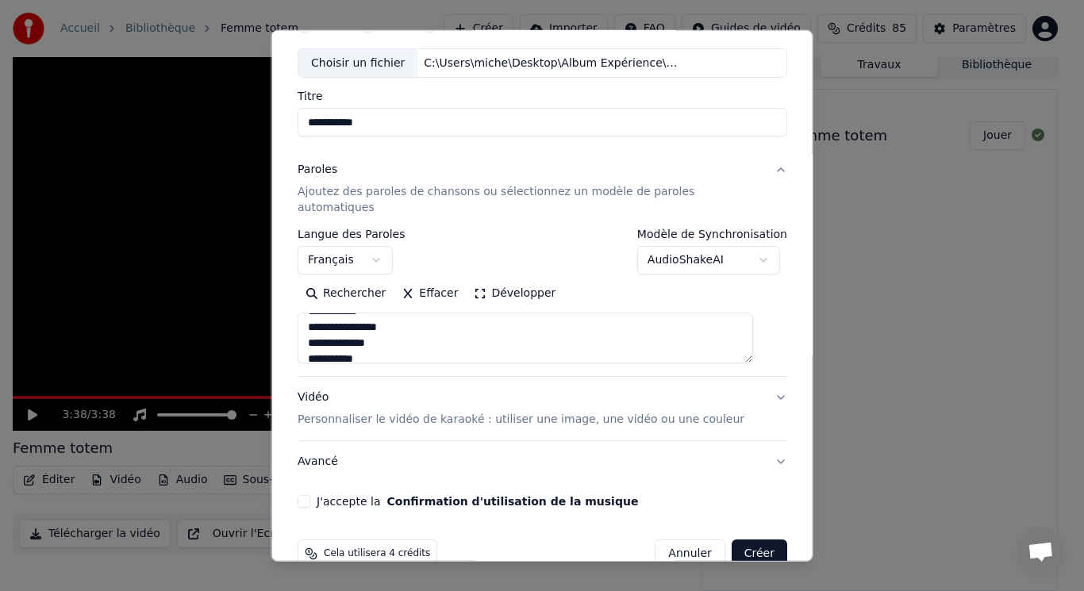
click at [310, 495] on button "J'accepte la Confirmation d'utilisation de la musique" at bounding box center [304, 501] width 13 height 13
click at [733, 540] on button "Créer" at bounding box center [759, 554] width 56 height 29
type textarea "**********"
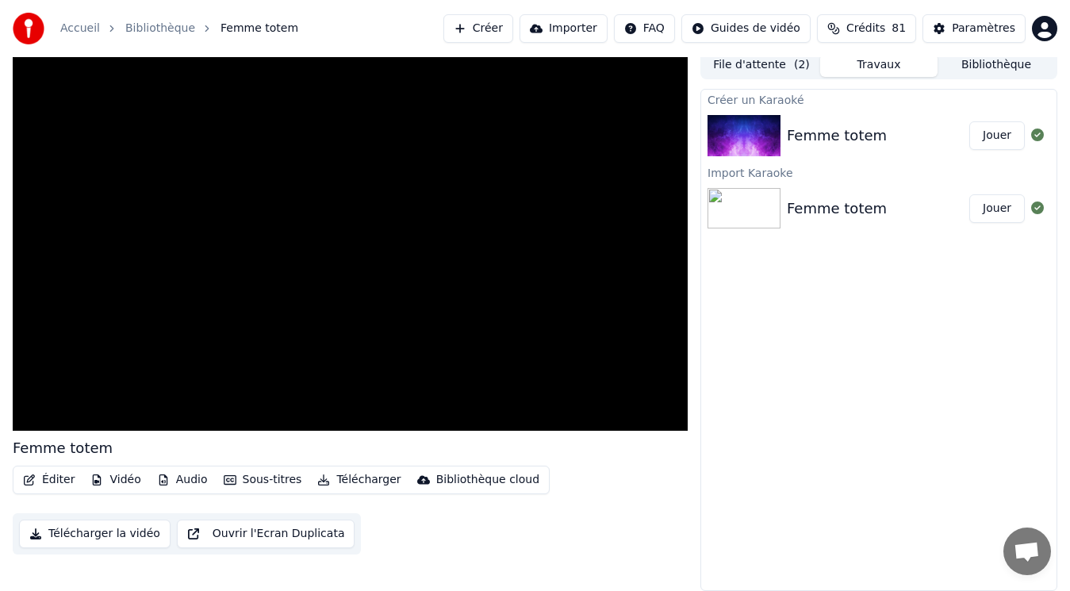
click at [832, 141] on div "Femme totem" at bounding box center [837, 136] width 100 height 22
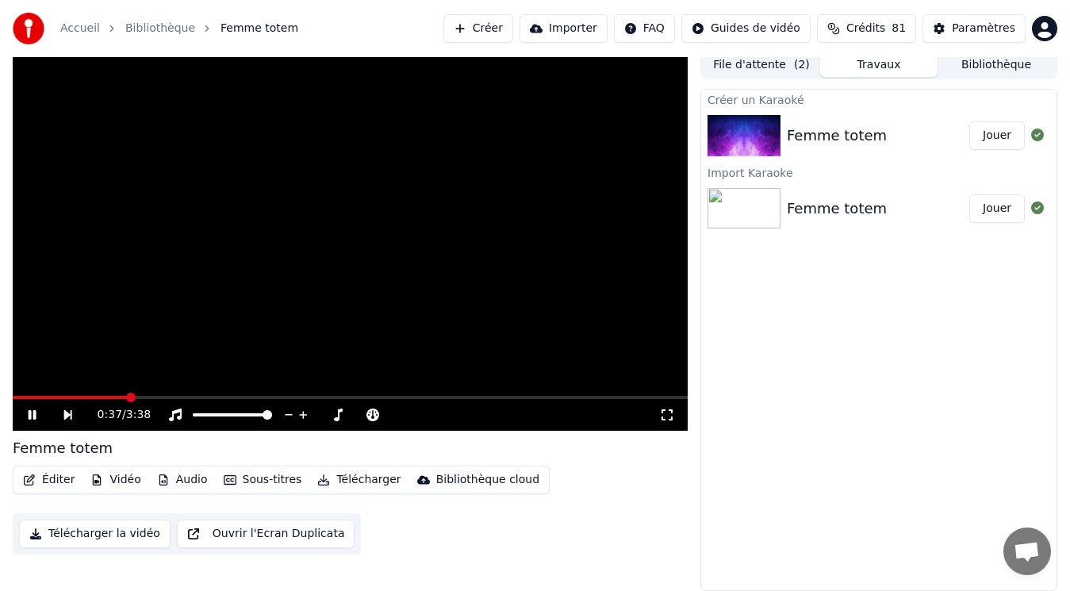
click at [32, 411] on icon at bounding box center [43, 415] width 36 height 13
click at [996, 140] on button "Jouer" at bounding box center [998, 135] width 56 height 29
click at [209, 401] on div "0:11 / 3:38" at bounding box center [350, 415] width 675 height 32
